Goal: Navigation & Orientation: Go to known website

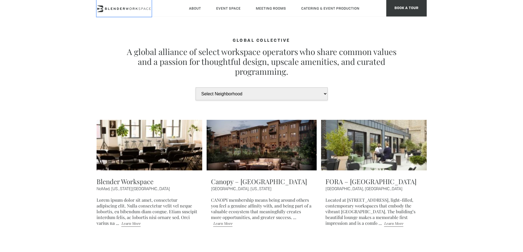
click at [134, 9] on icon at bounding box center [124, 8] width 55 height 7
